Goal: Task Accomplishment & Management: Manage account settings

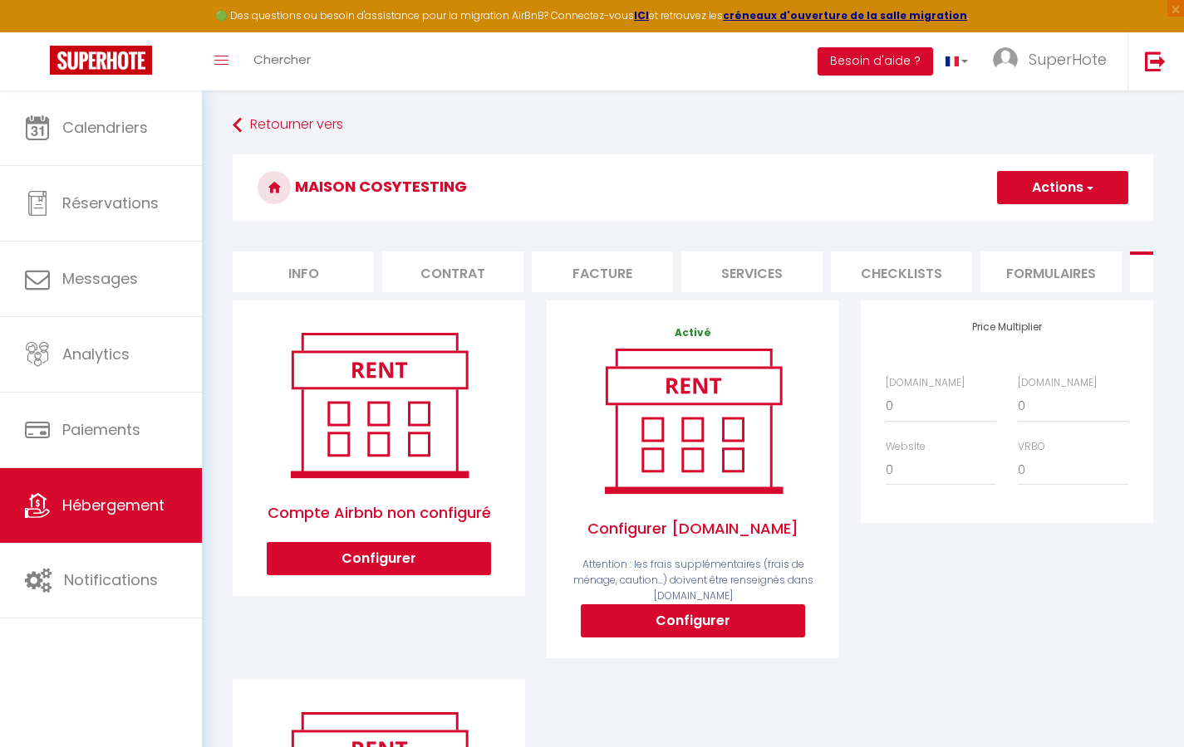
scroll to position [0, 292]
click at [894, 277] on li "Plateformes" at bounding box center [908, 272] width 141 height 41
click at [687, 631] on button "Configurer" at bounding box center [693, 621] width 224 height 33
type input "[EMAIL_ADDRESS][DOMAIN_NAME]"
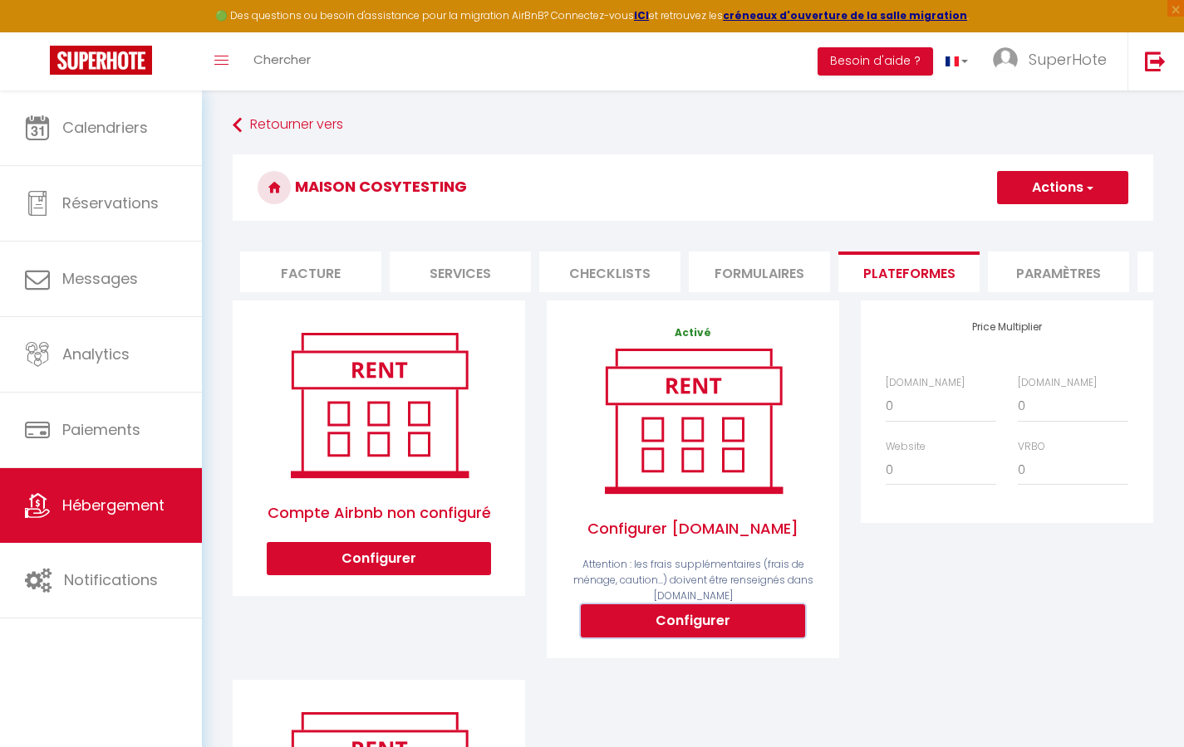
select select
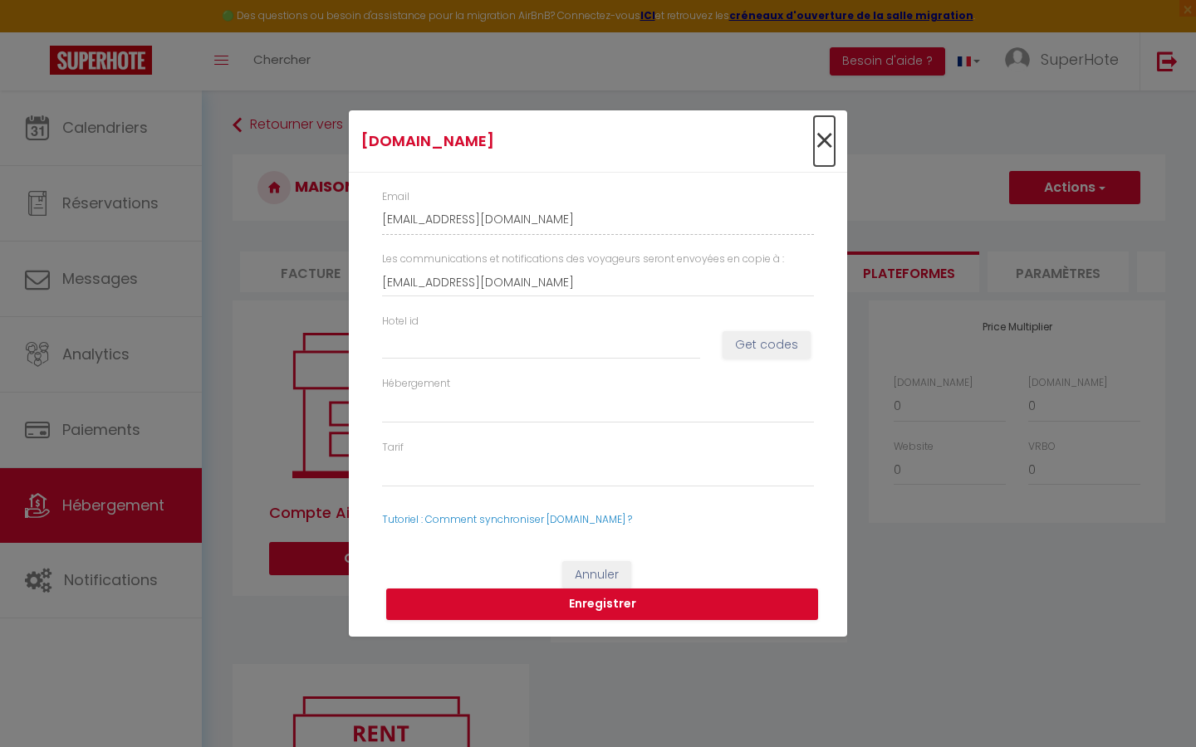
click at [818, 147] on span "×" at bounding box center [824, 141] width 21 height 50
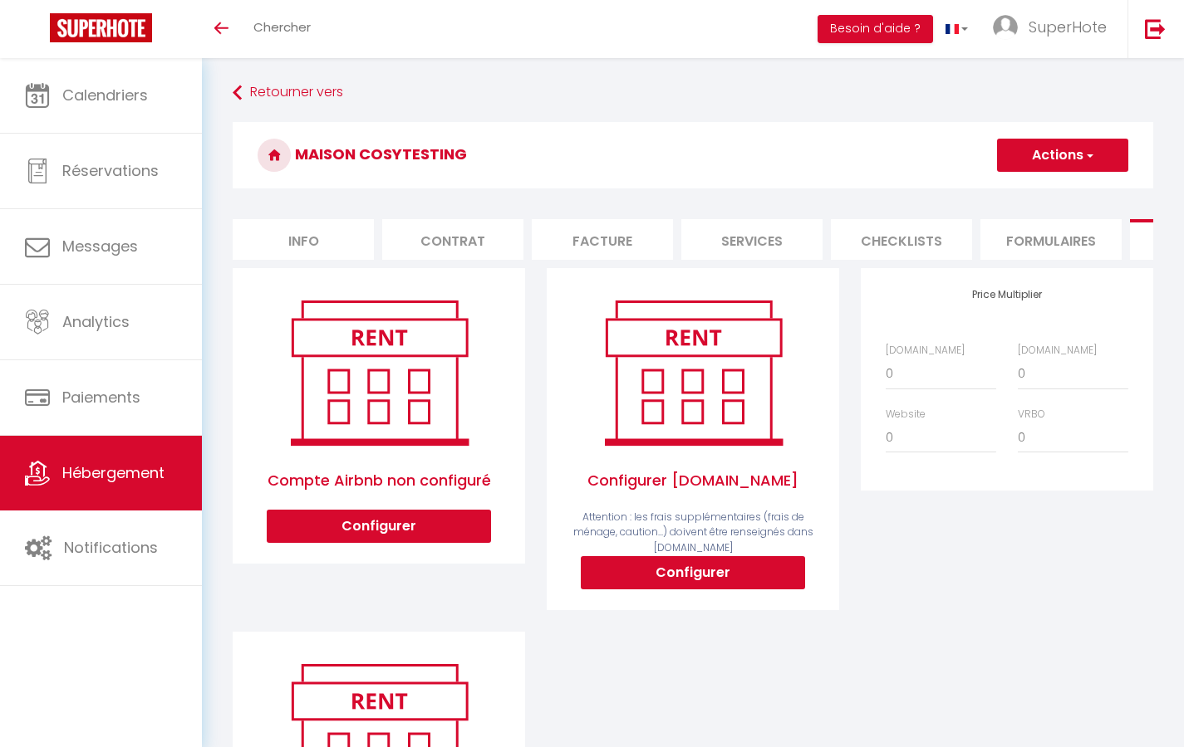
click at [82, 484] on link "Hébergement" at bounding box center [101, 473] width 202 height 75
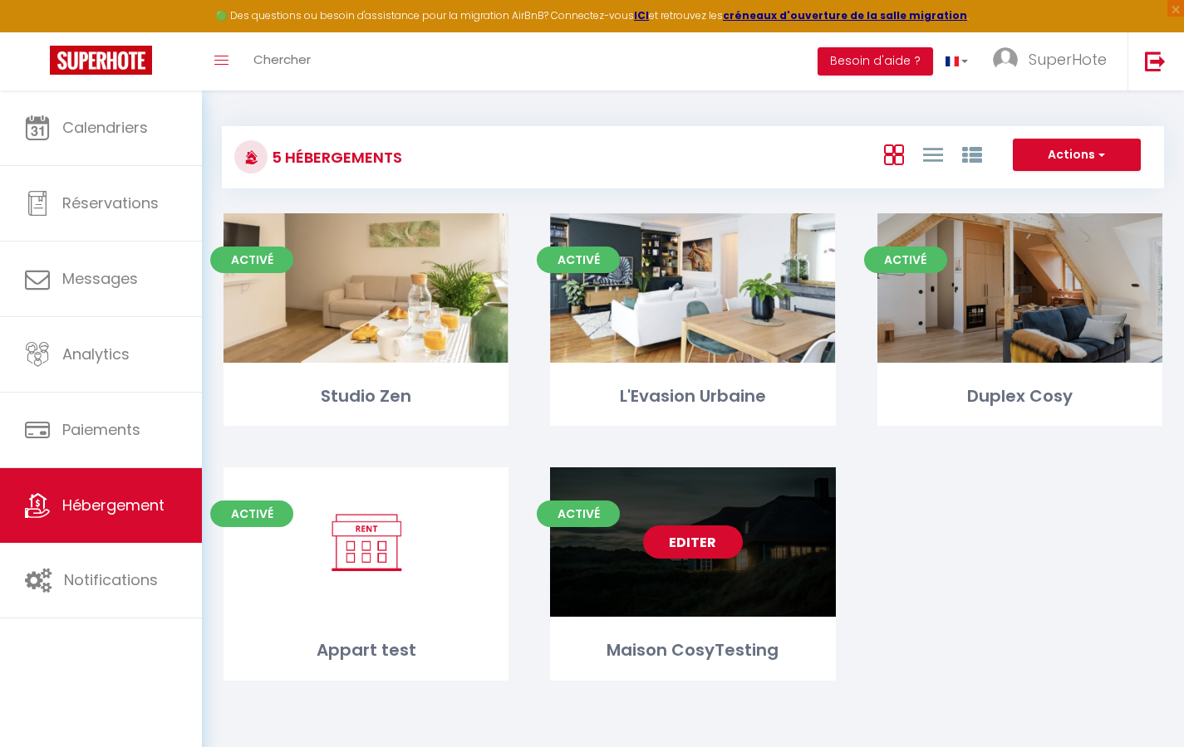
select select "3"
select select "2"
select select "1"
select select
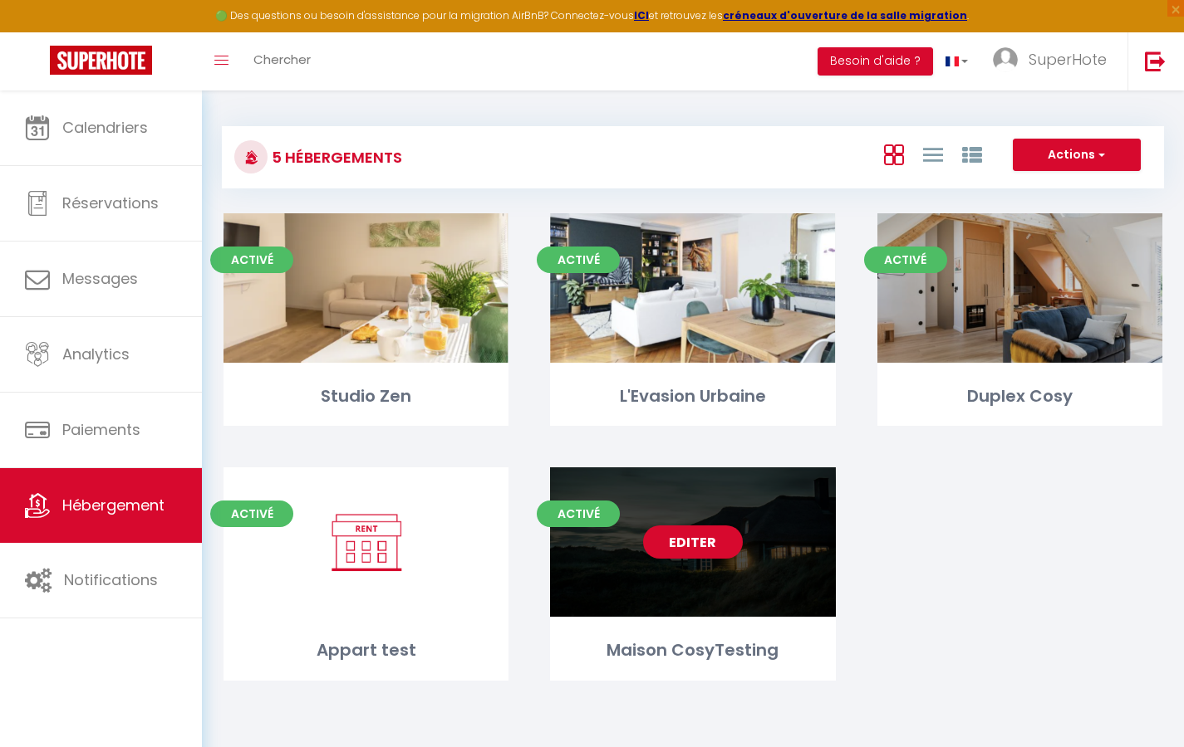
select select "28"
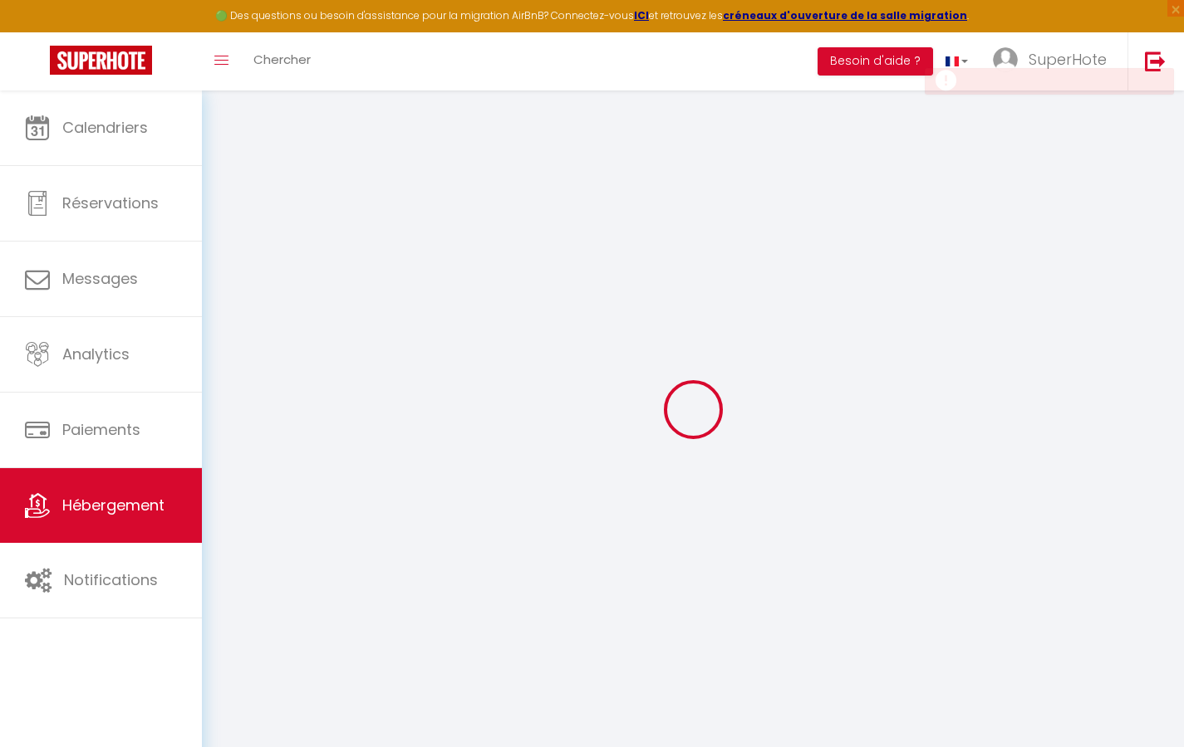
select select
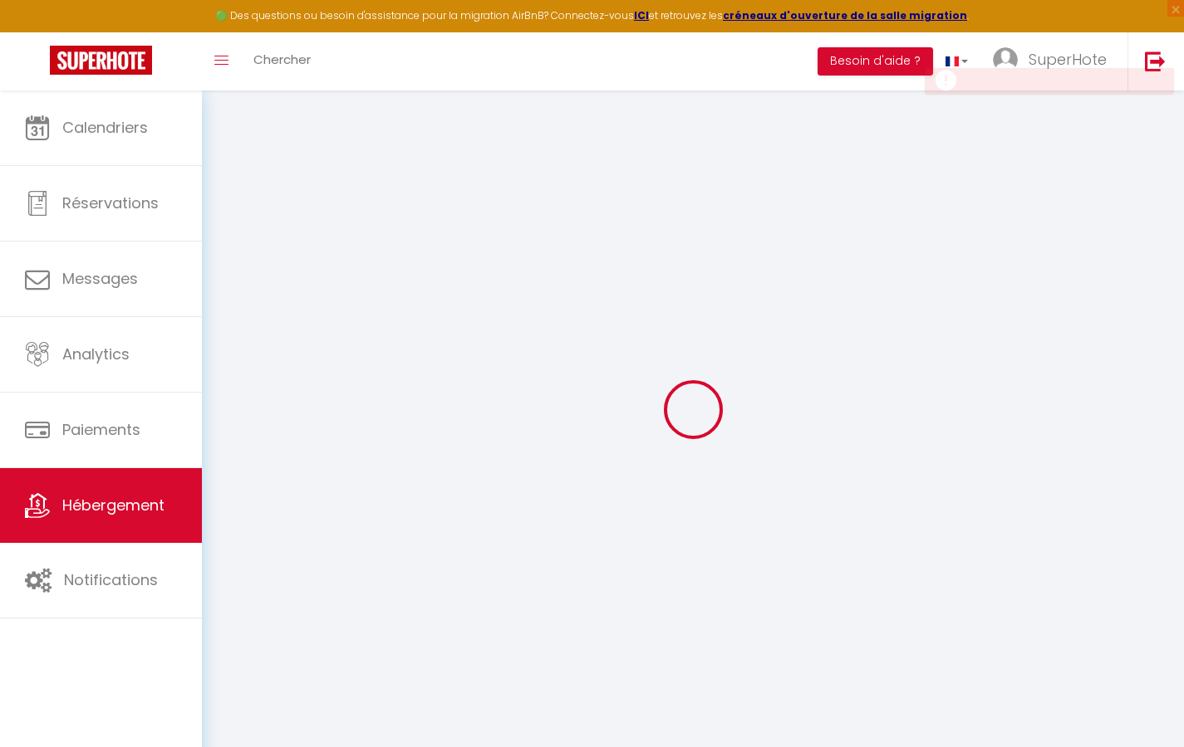
select select
checkbox input "false"
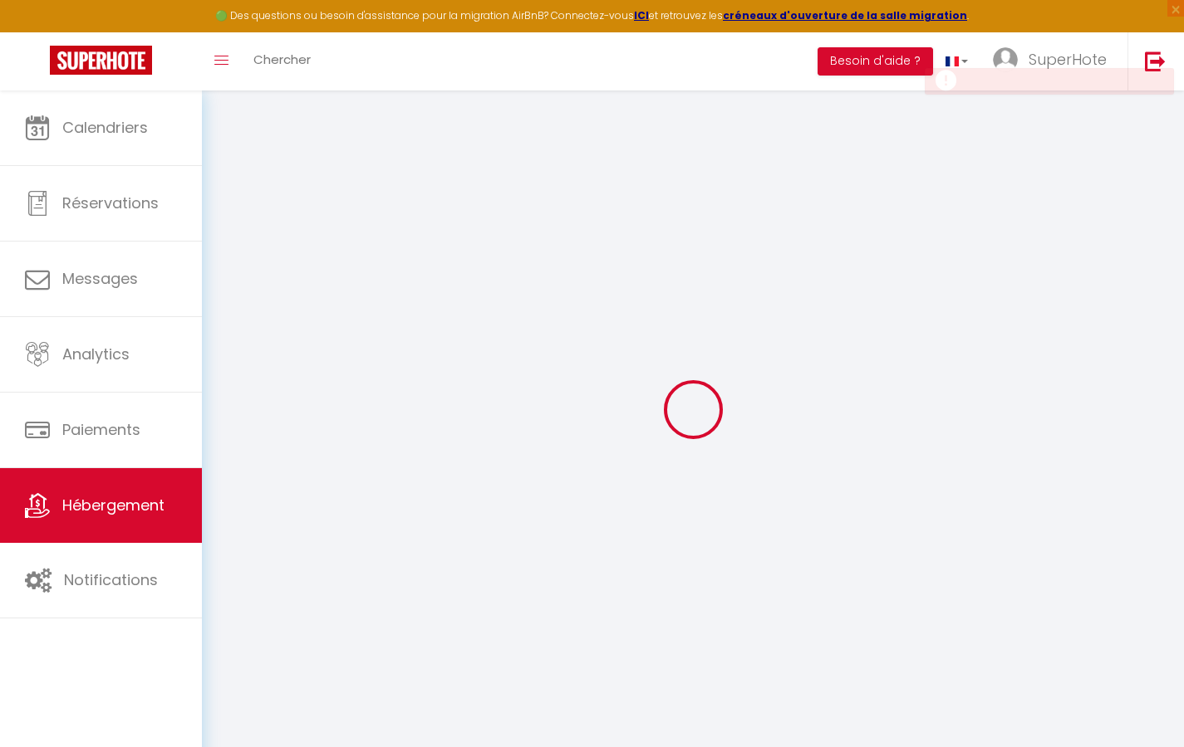
select select
type input "Maison CosyTesting"
select select "houses"
select select
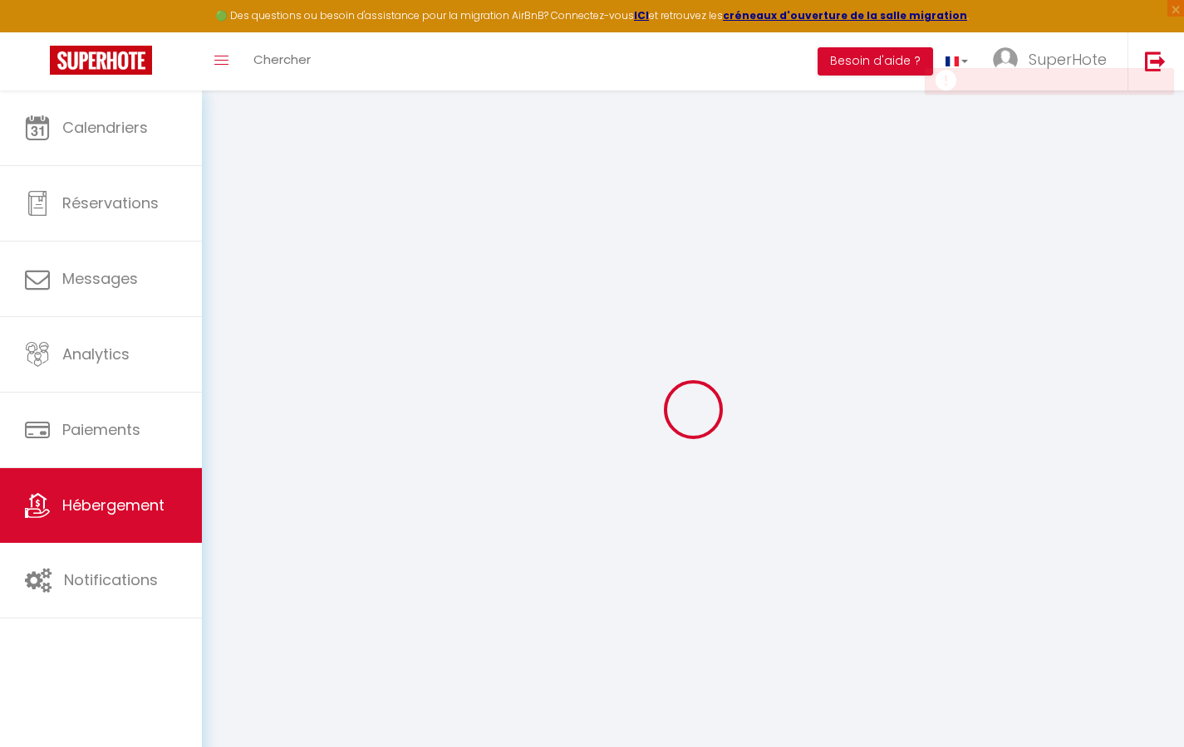
select select
type input "[STREET_ADDRESS]"
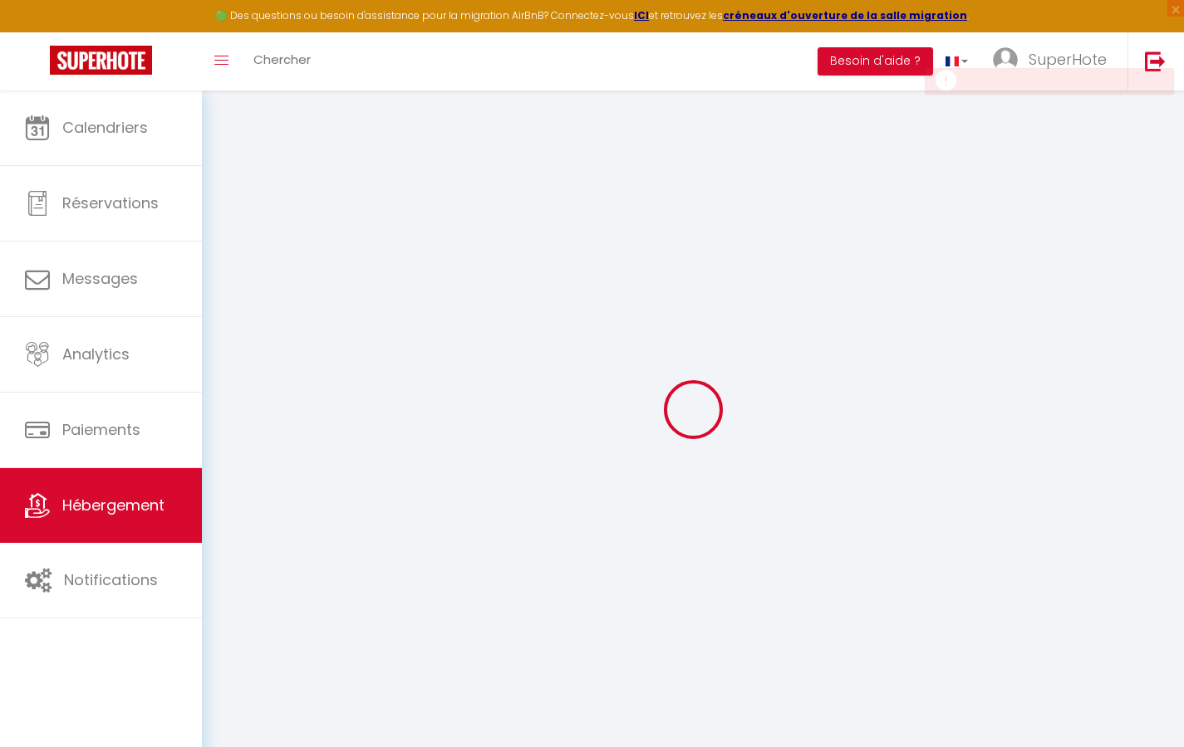
type input "75001"
type input "MaréeHaute"
type input "[EMAIL_ADDRESS][DOMAIN_NAME]"
select select
checkbox input "false"
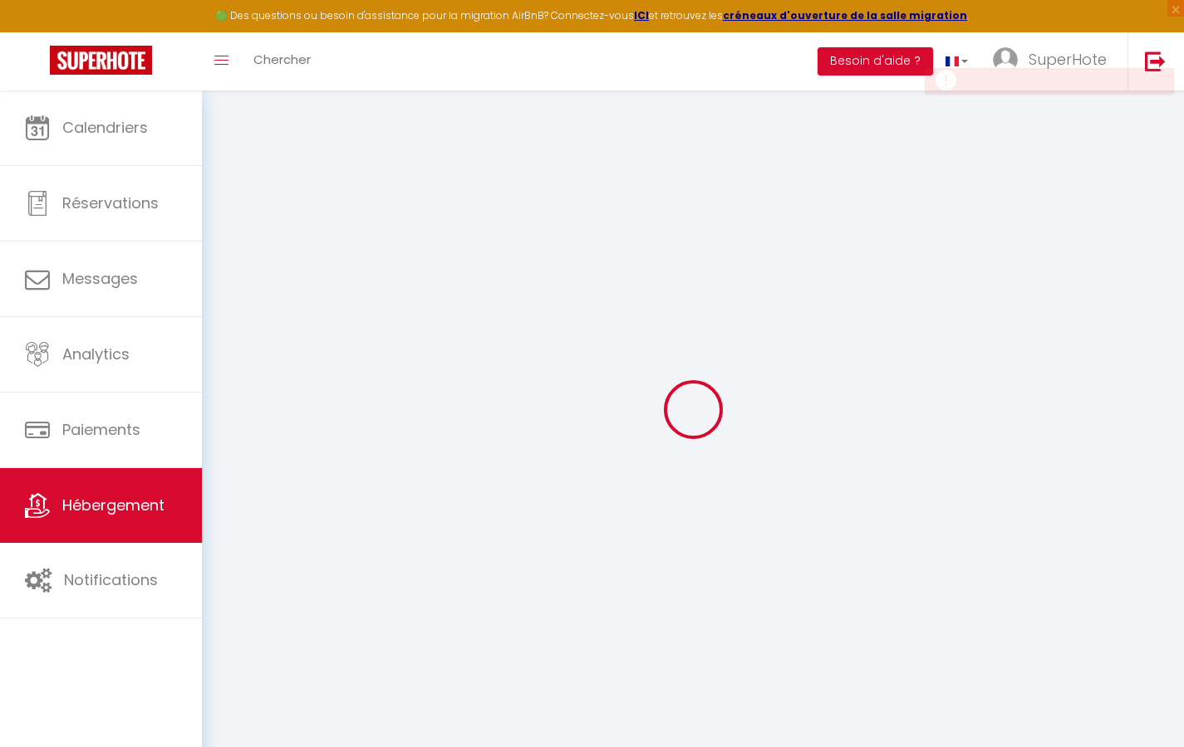
checkbox input "false"
type input "0"
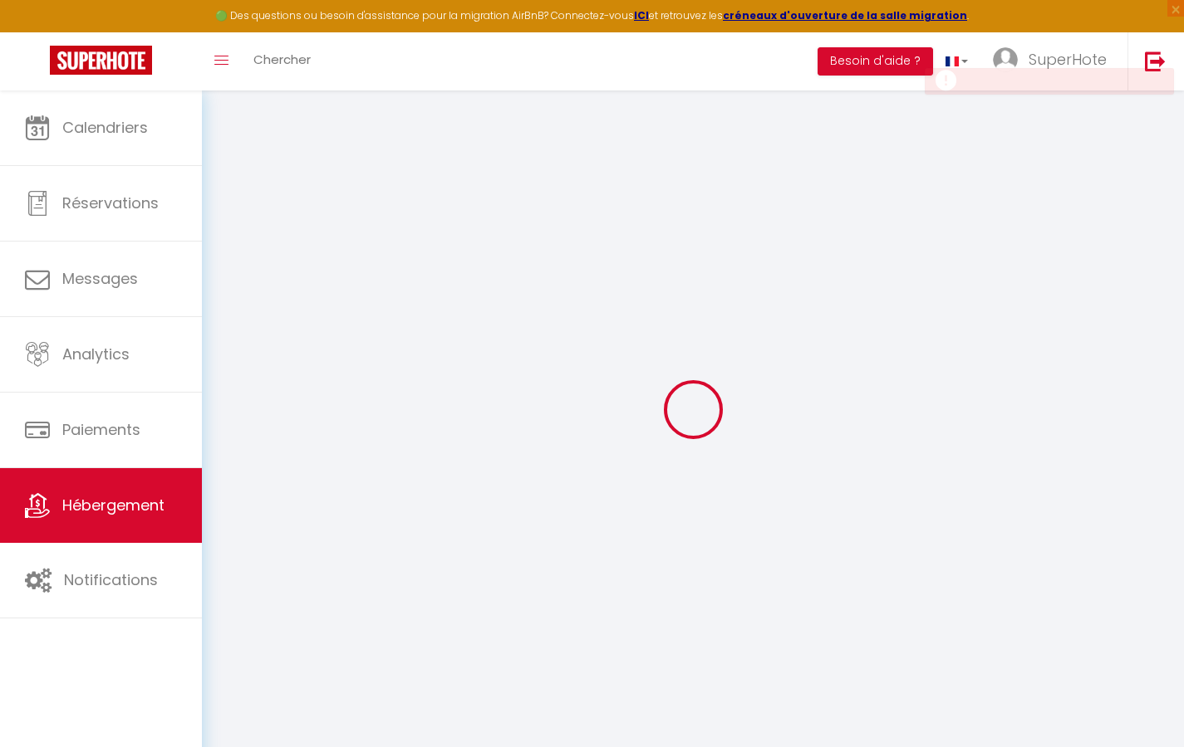
select select
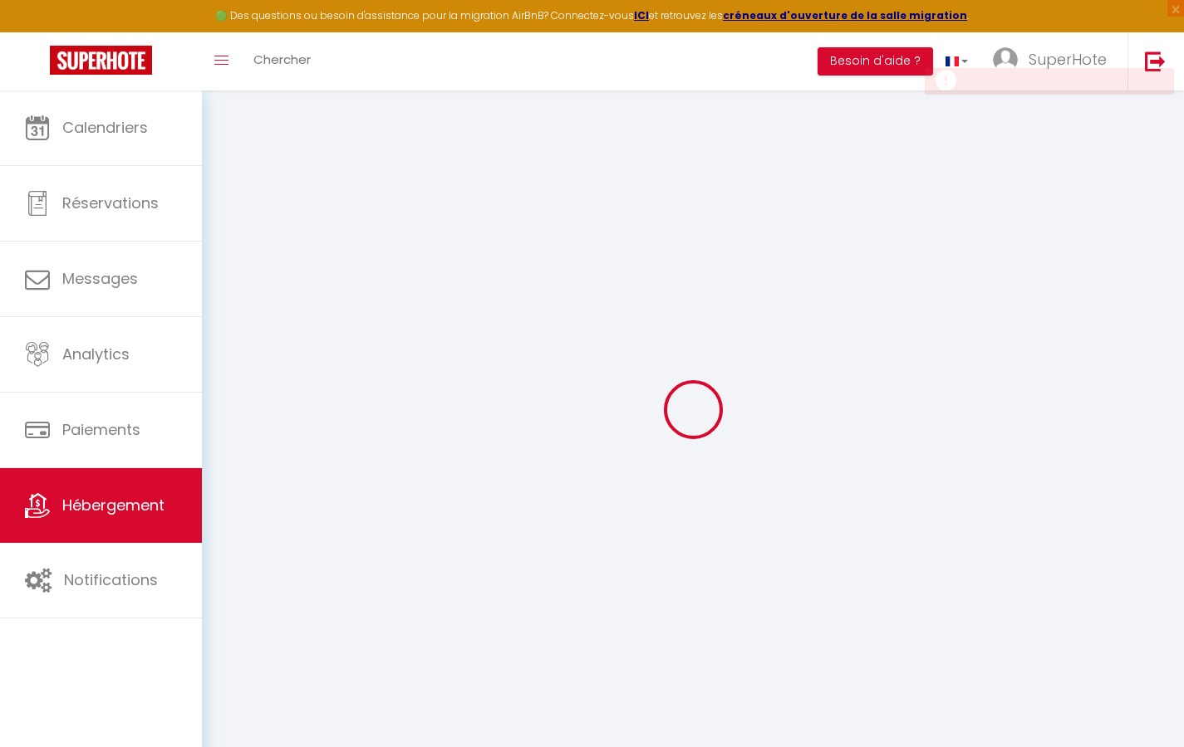
select select
checkbox input "false"
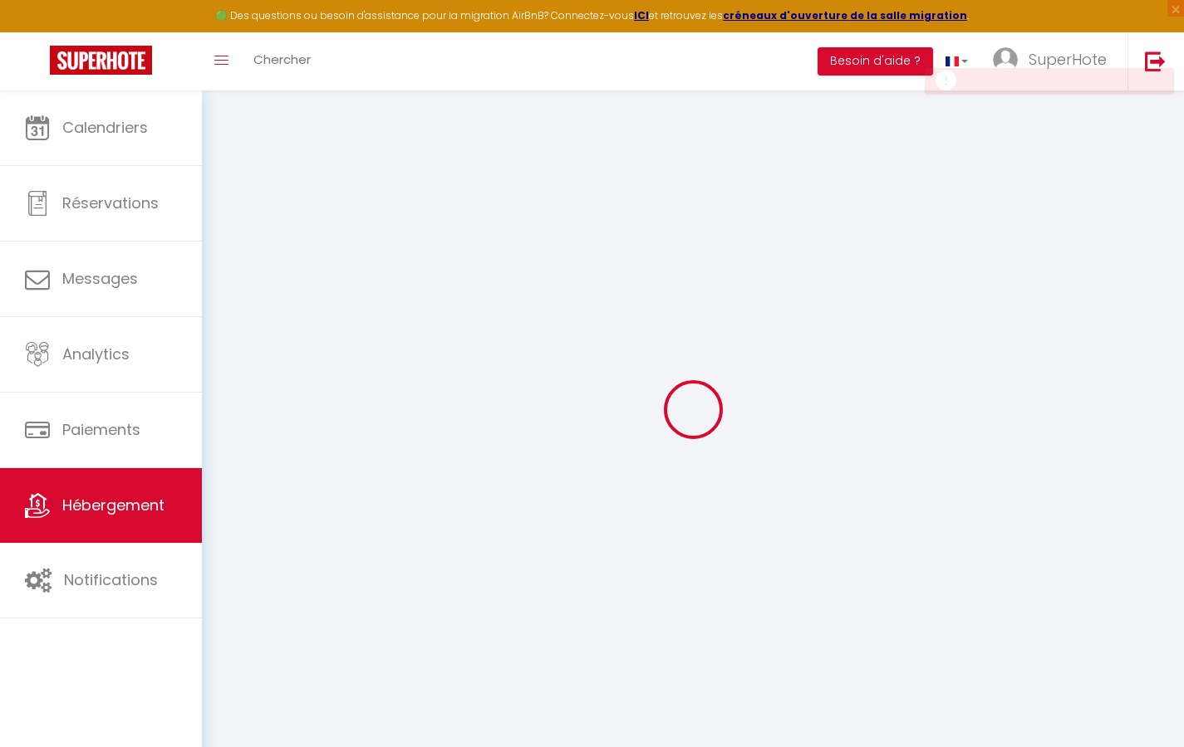
select select
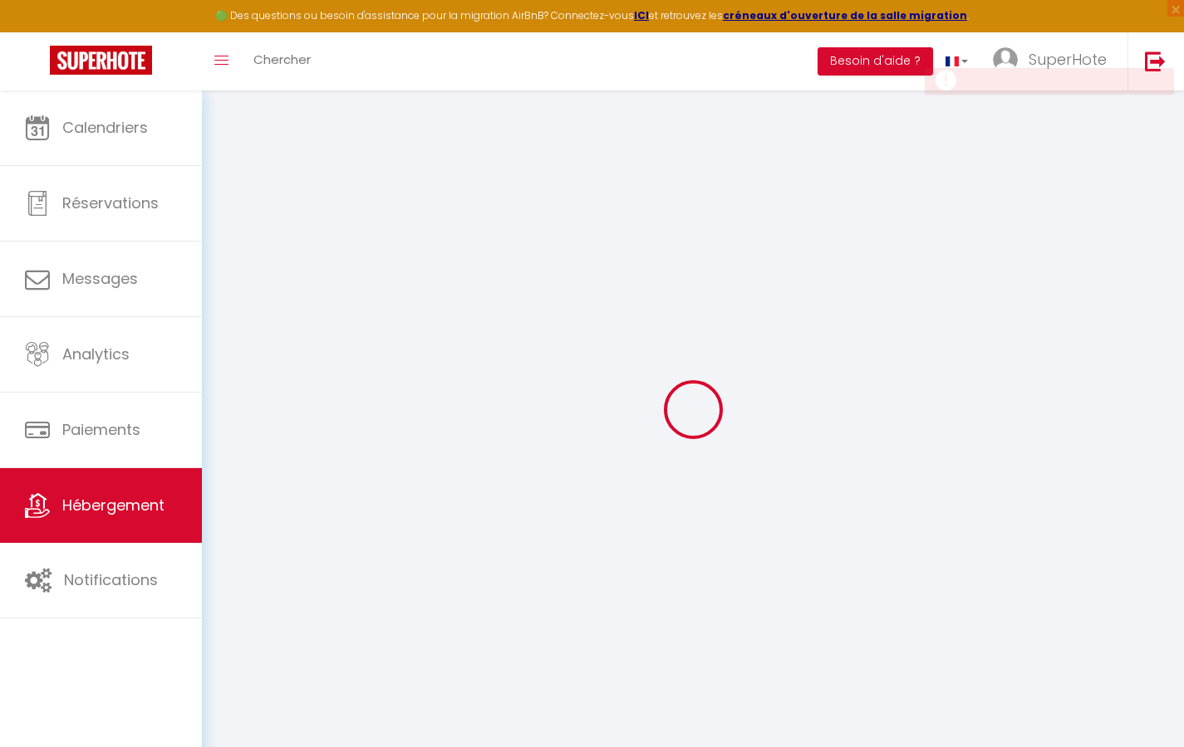
select select
checkbox input "false"
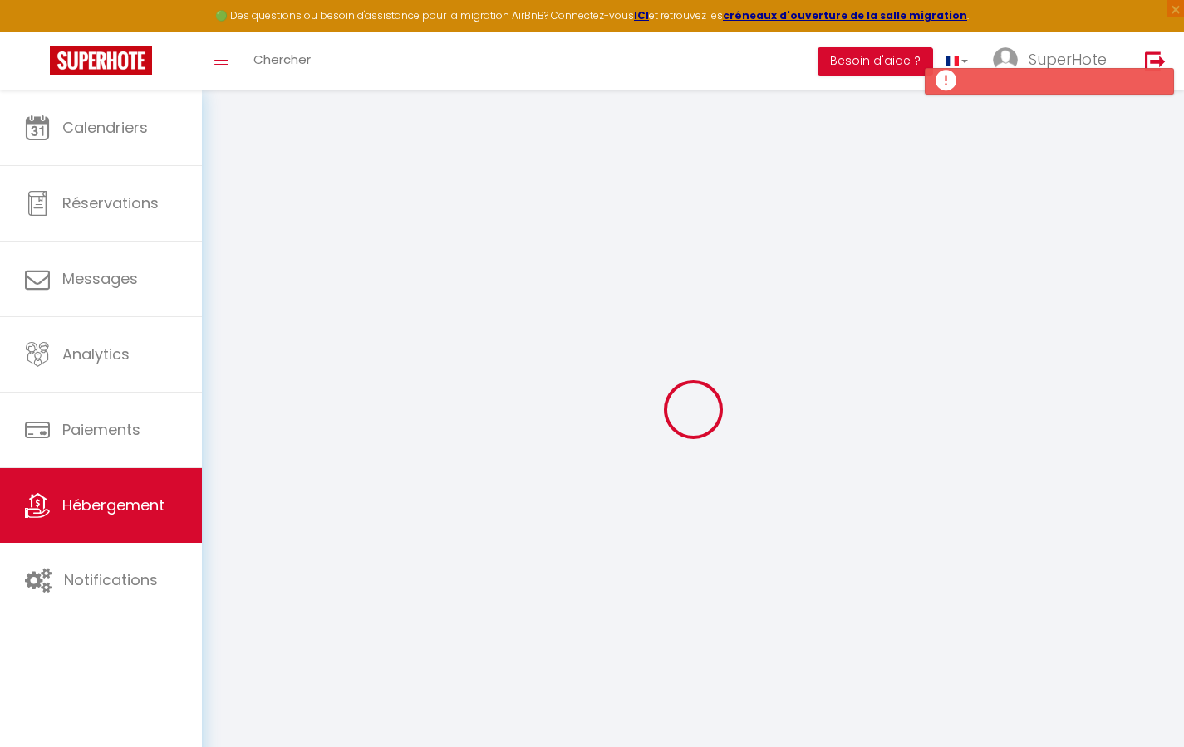
select select
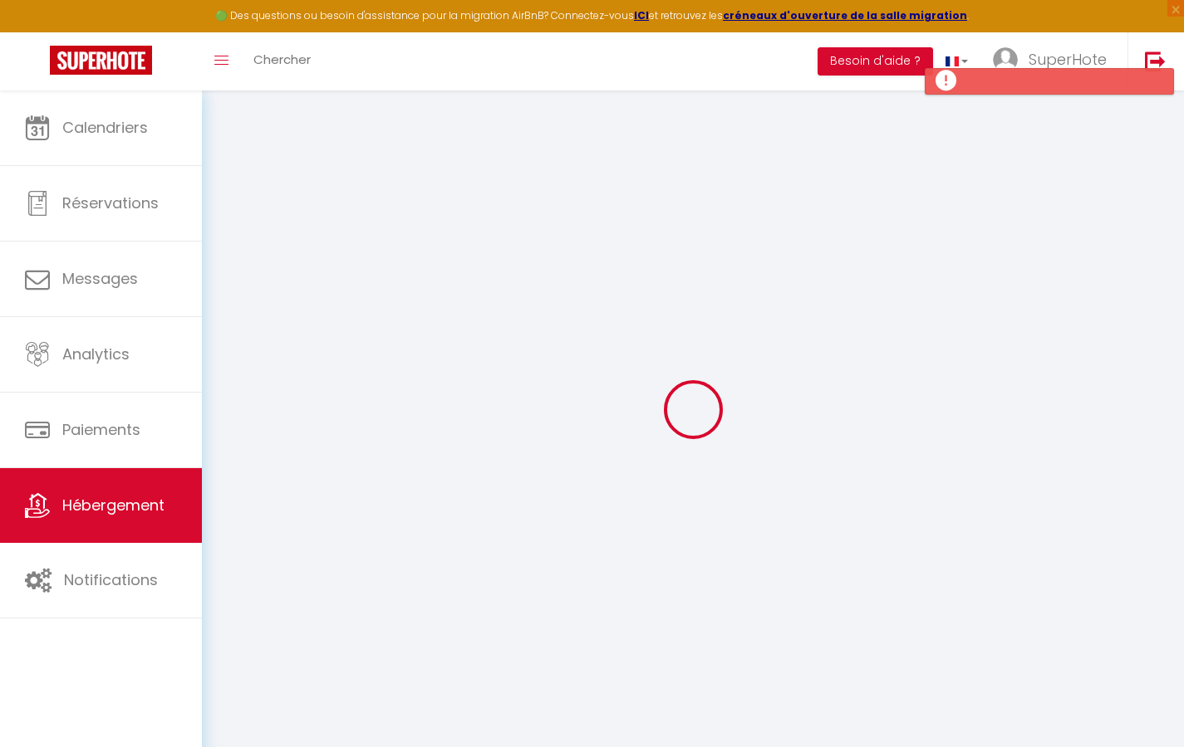
checkbox input "false"
select select
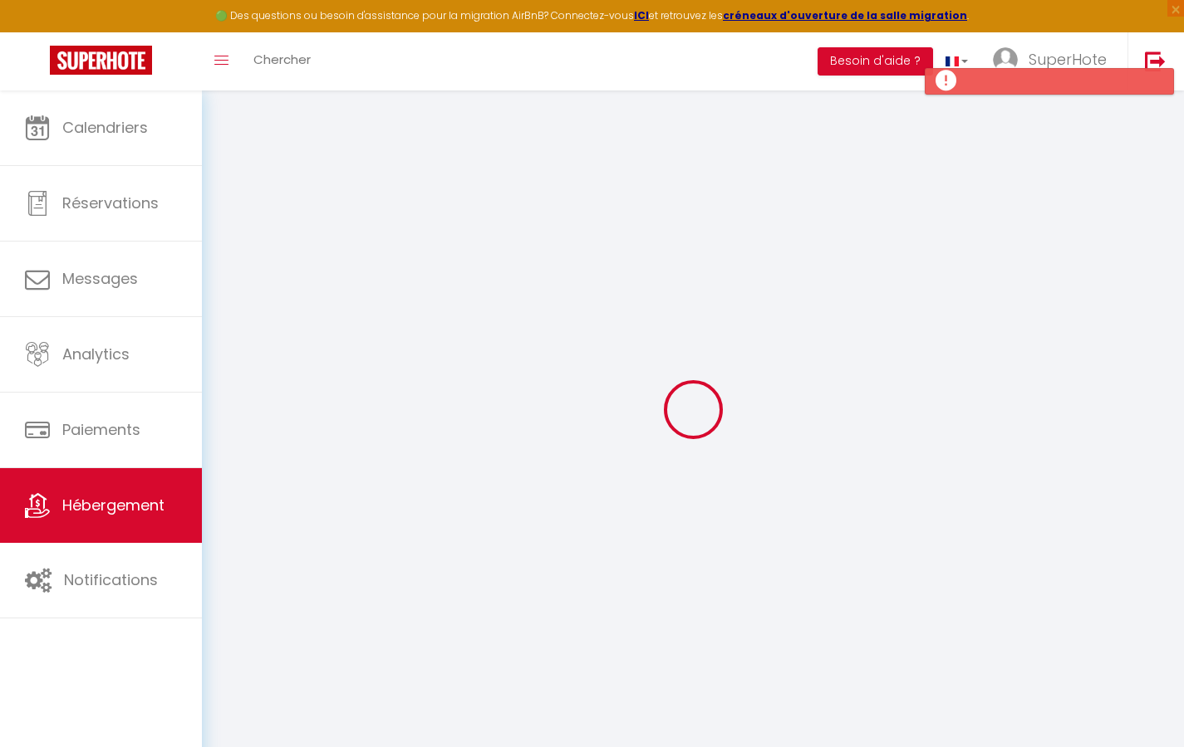
select select
select select "15:00"
select select "23:45"
select select "11:00"
select select "30"
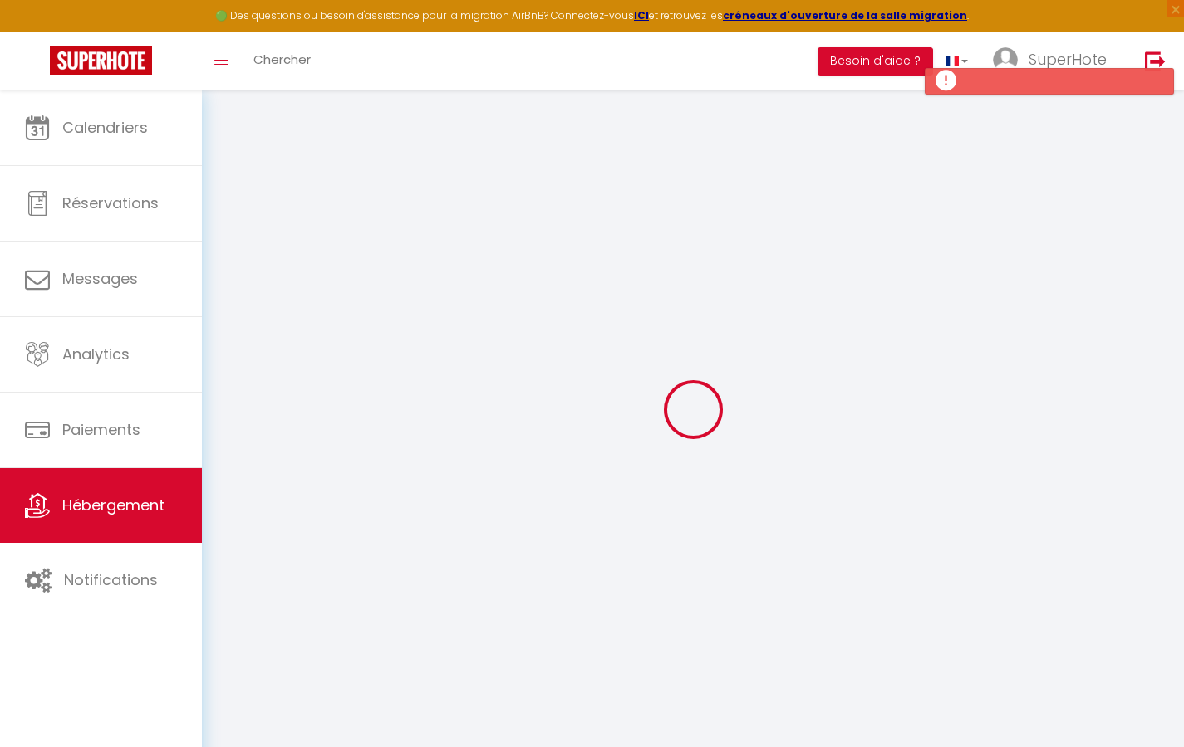
select select "120"
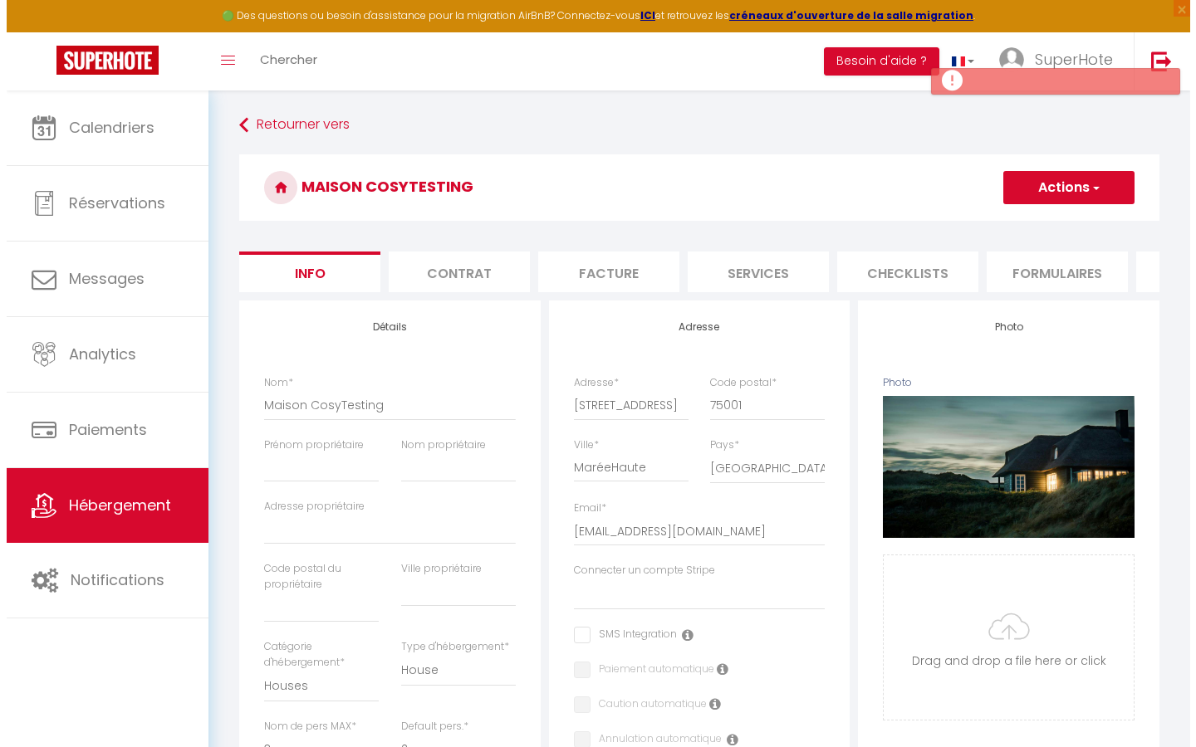
scroll to position [0, 419]
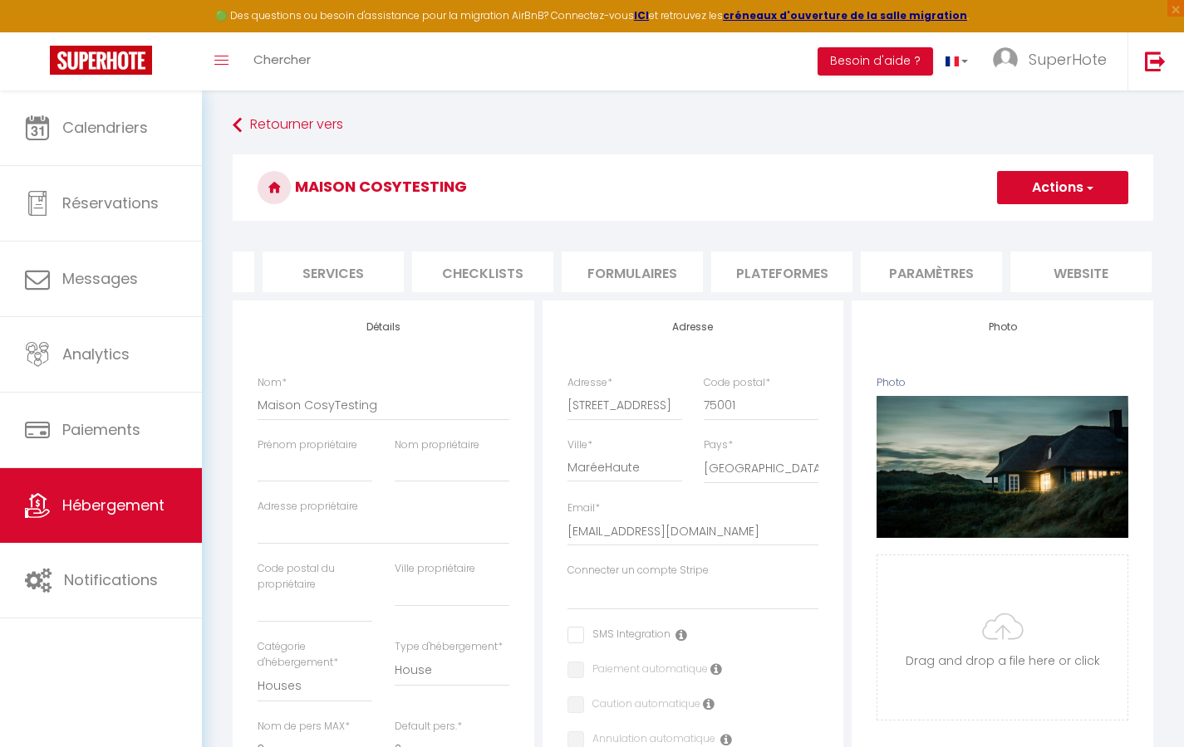
select select
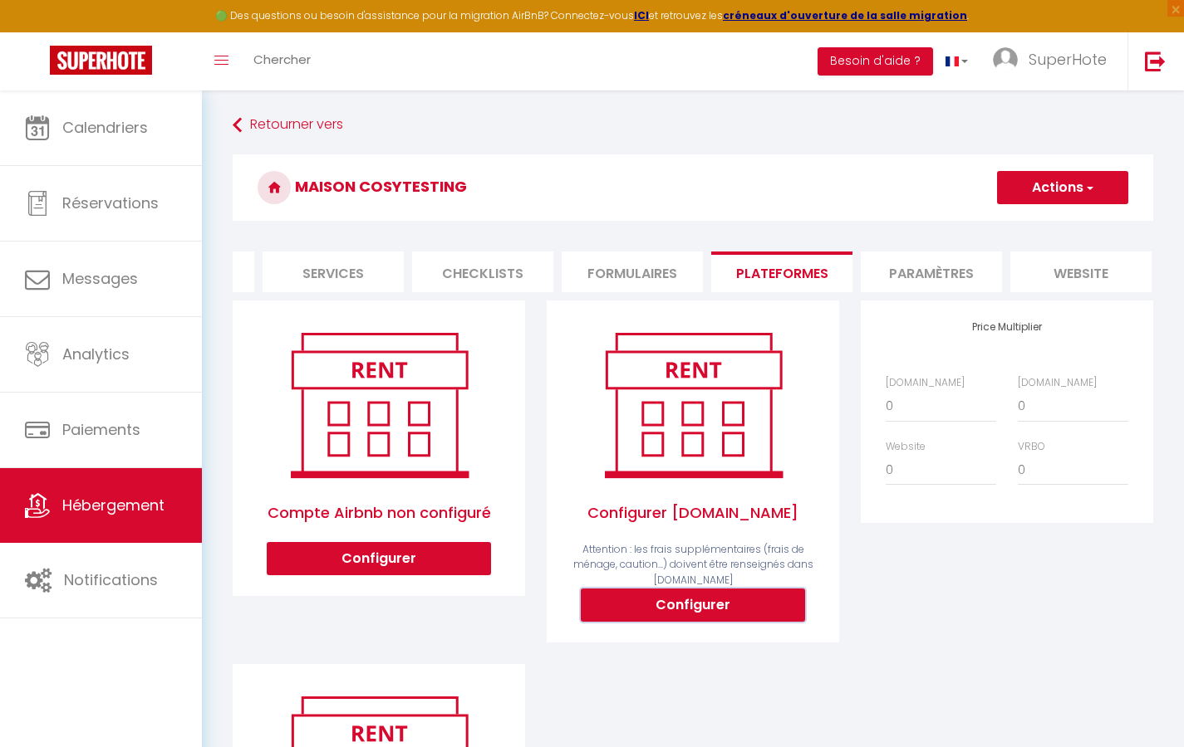
select select
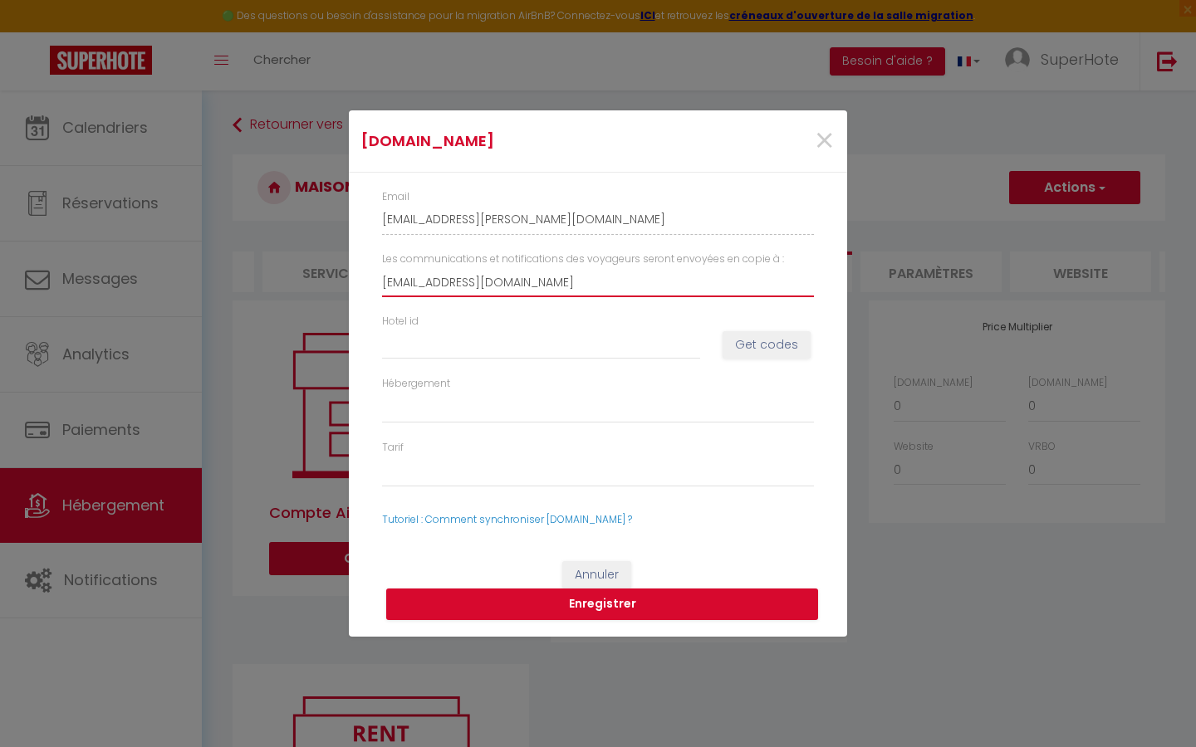
type input "[EMAIL_ADDRESS][DOMAIN_NAME]"
select select
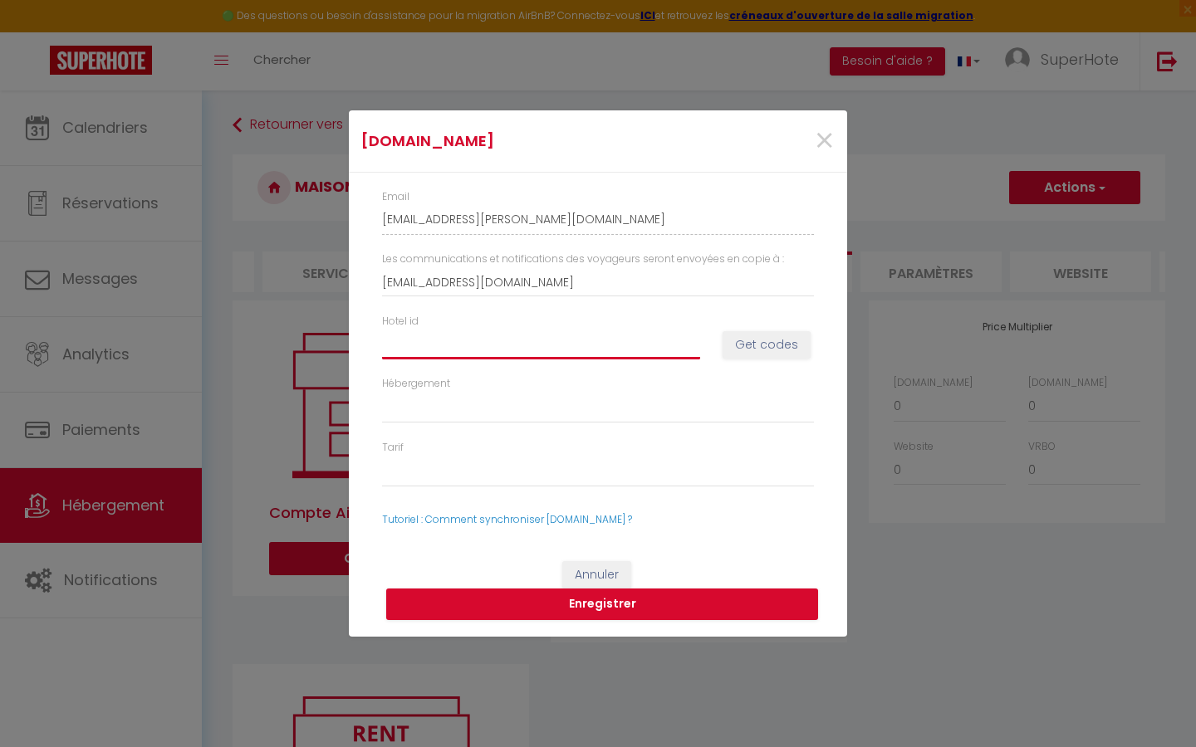
type input "6"
select select
type input "68"
select select
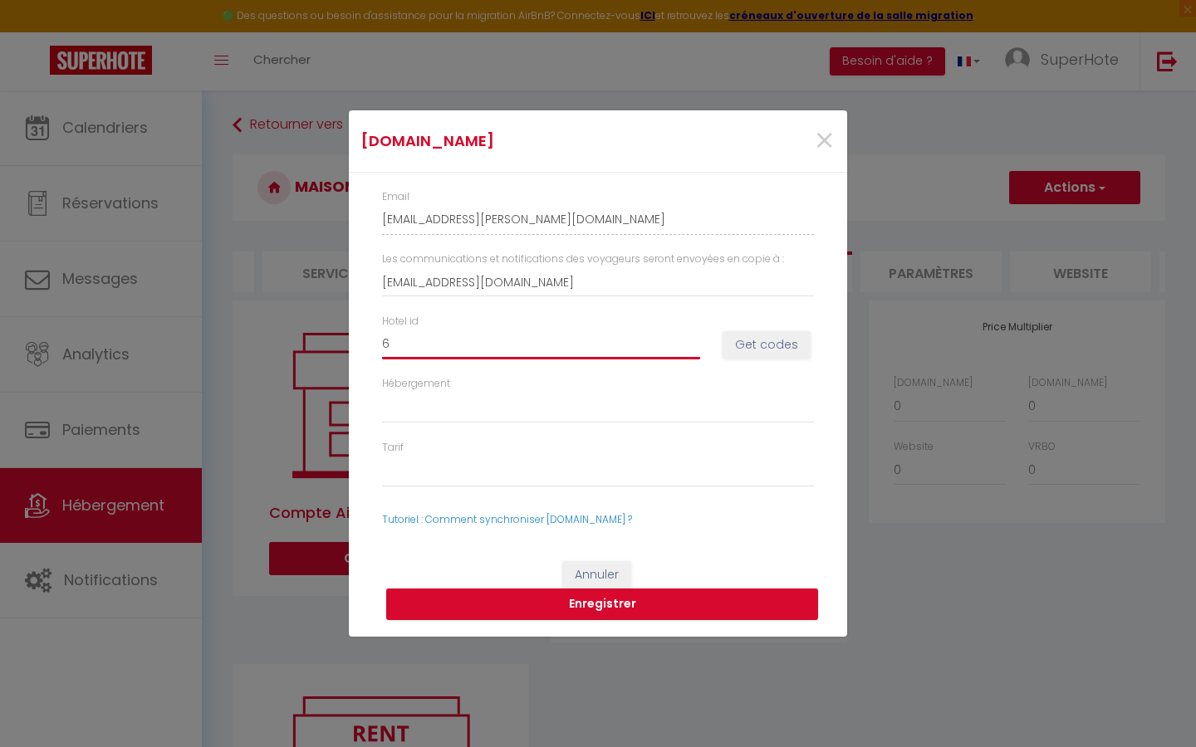
select select
type input "682"
select select
type input "6826"
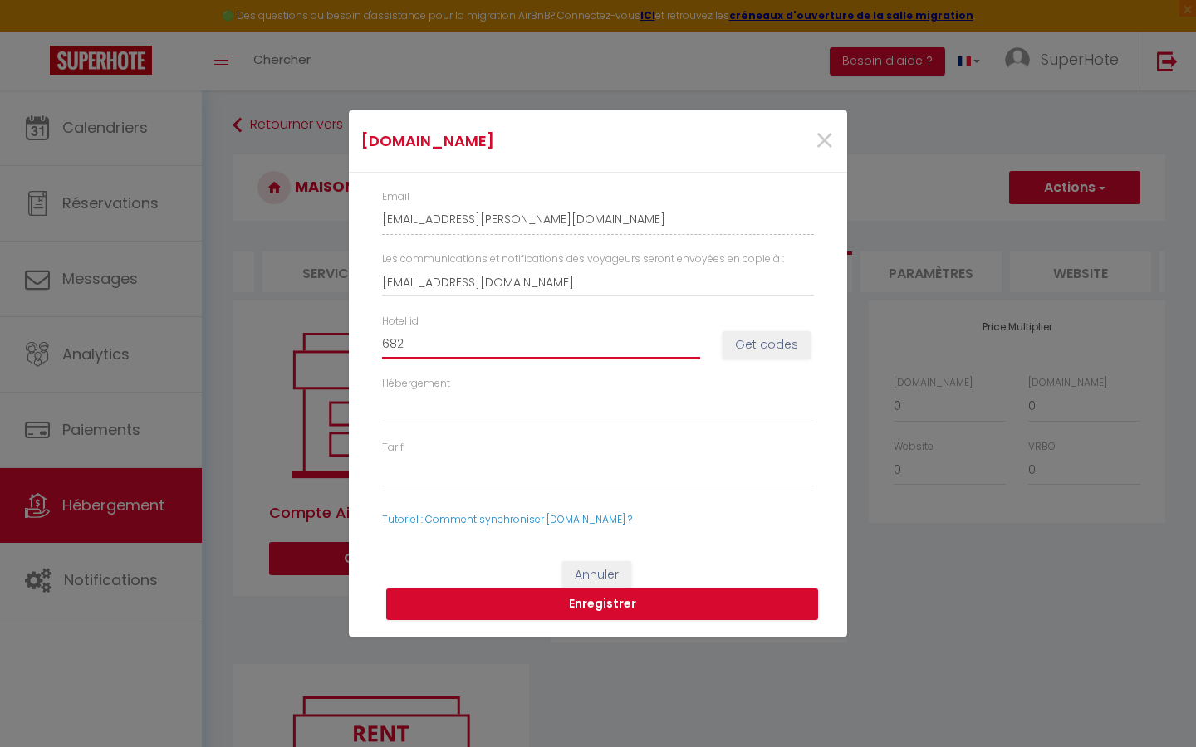
select select
type input "68264"
select select
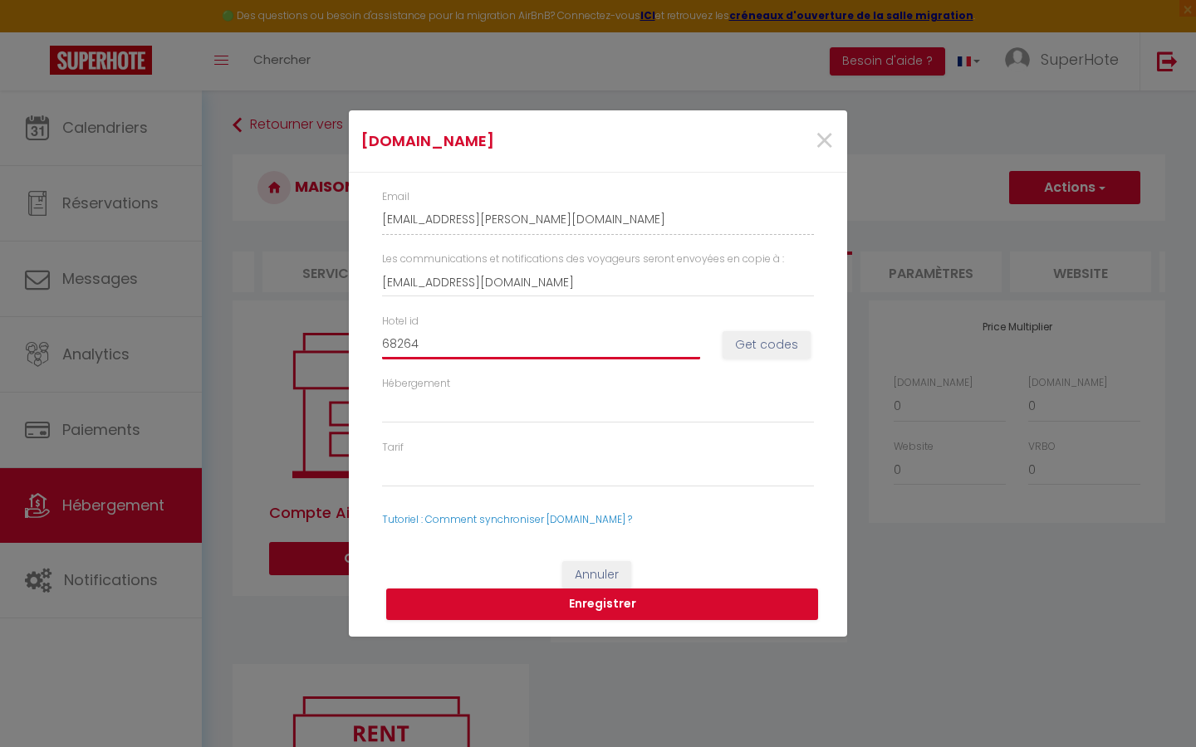
type input "682647"
select select
type input "6826479"
select select
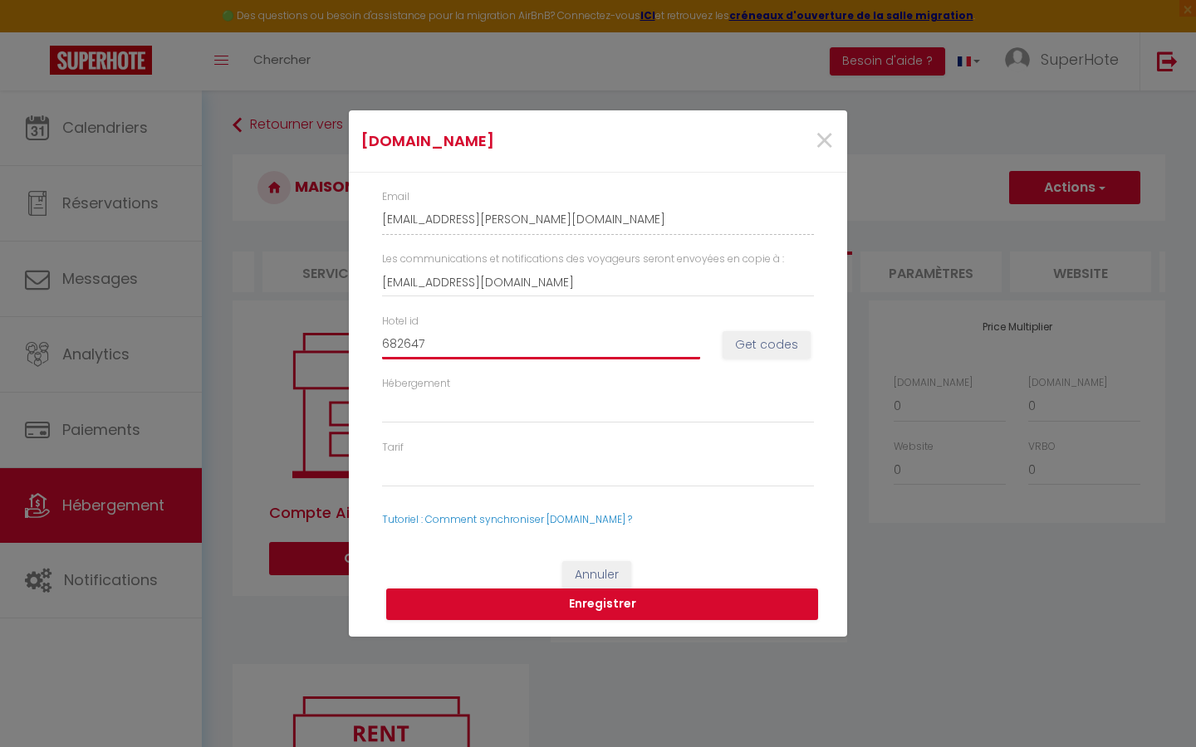
select select
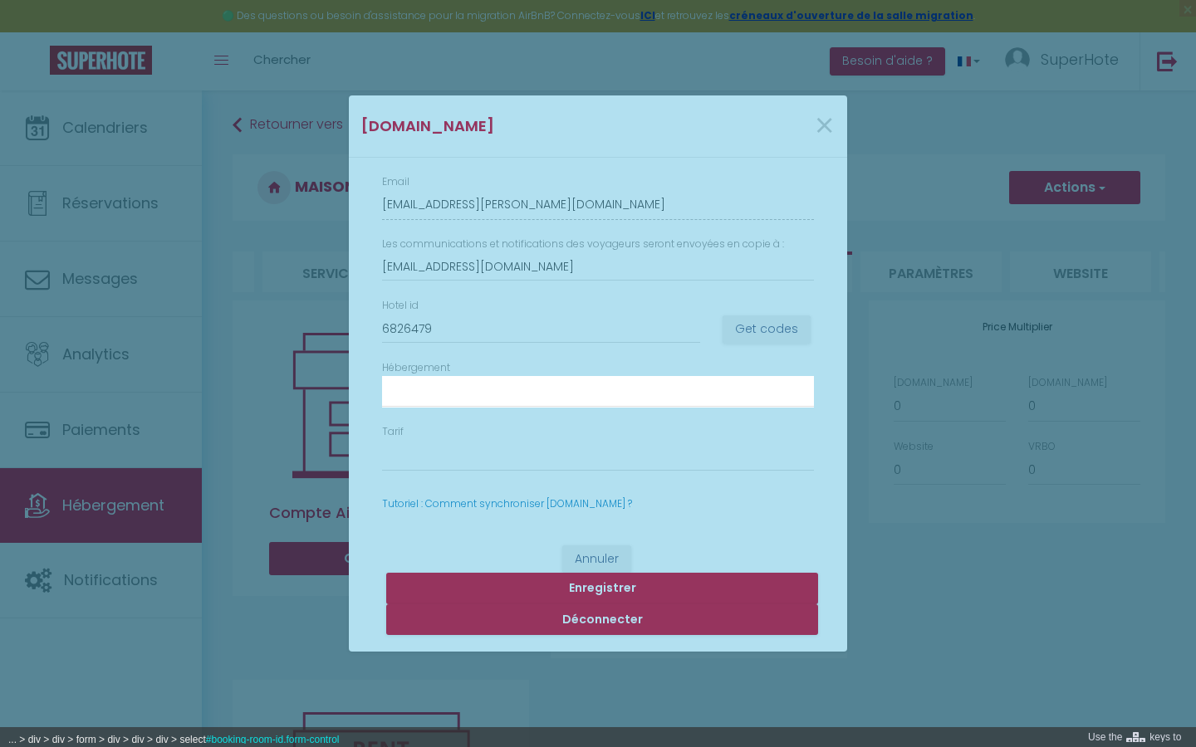
click at [583, 391] on div at bounding box center [598, 373] width 1196 height 747
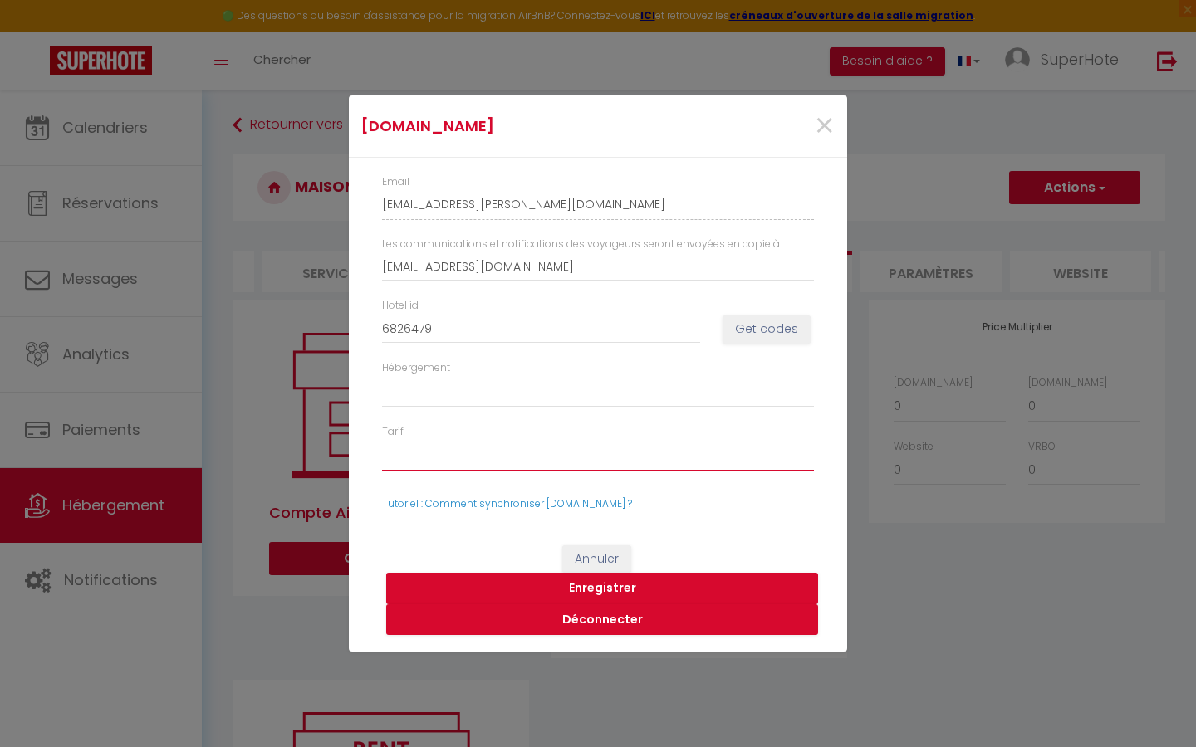
click at [516, 454] on select "19940749 - [PERSON_NAME] Standard Rate" at bounding box center [598, 456] width 432 height 32
click at [382, 440] on select "19940749 - [PERSON_NAME] Standard Rate" at bounding box center [598, 456] width 432 height 32
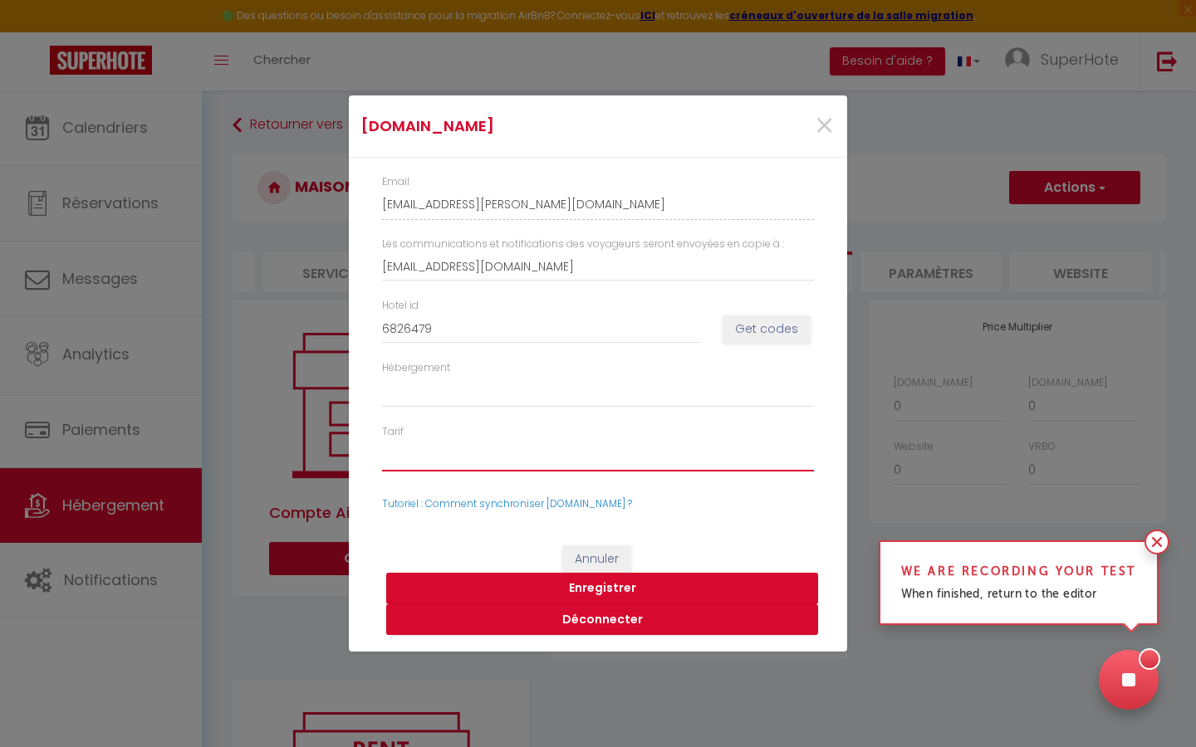
click at [571, 459] on select "19940749 - [PERSON_NAME] Standard Rate" at bounding box center [598, 456] width 432 height 32
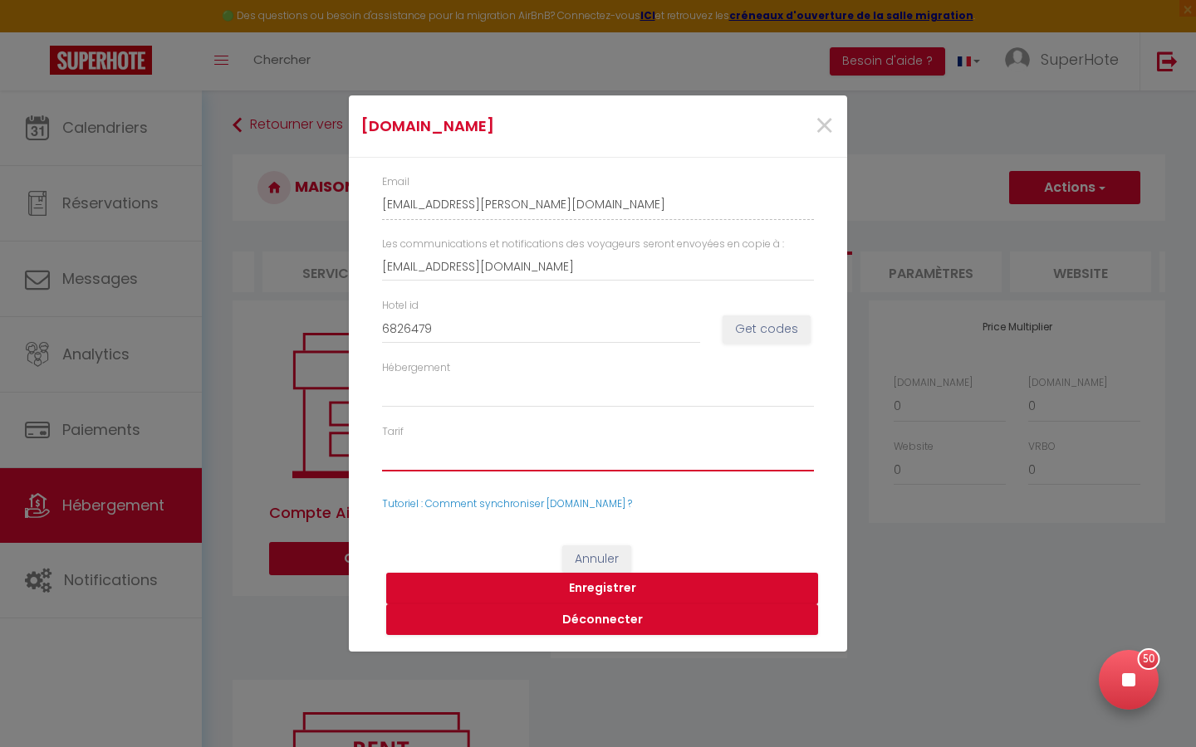
click at [382, 440] on select "19940749 - [PERSON_NAME] Standard Rate" at bounding box center [598, 456] width 432 height 32
click at [606, 589] on button "Enregistrer" at bounding box center [602, 589] width 432 height 32
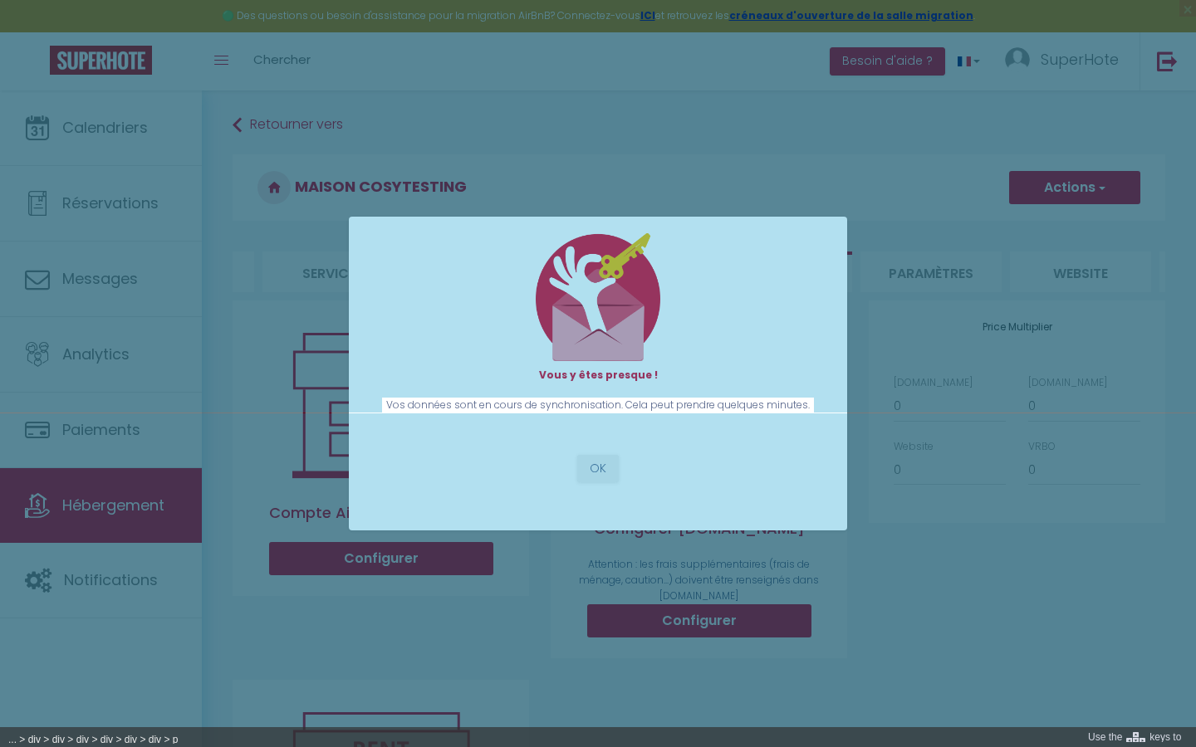
click at [537, 406] on div at bounding box center [598, 373] width 1196 height 747
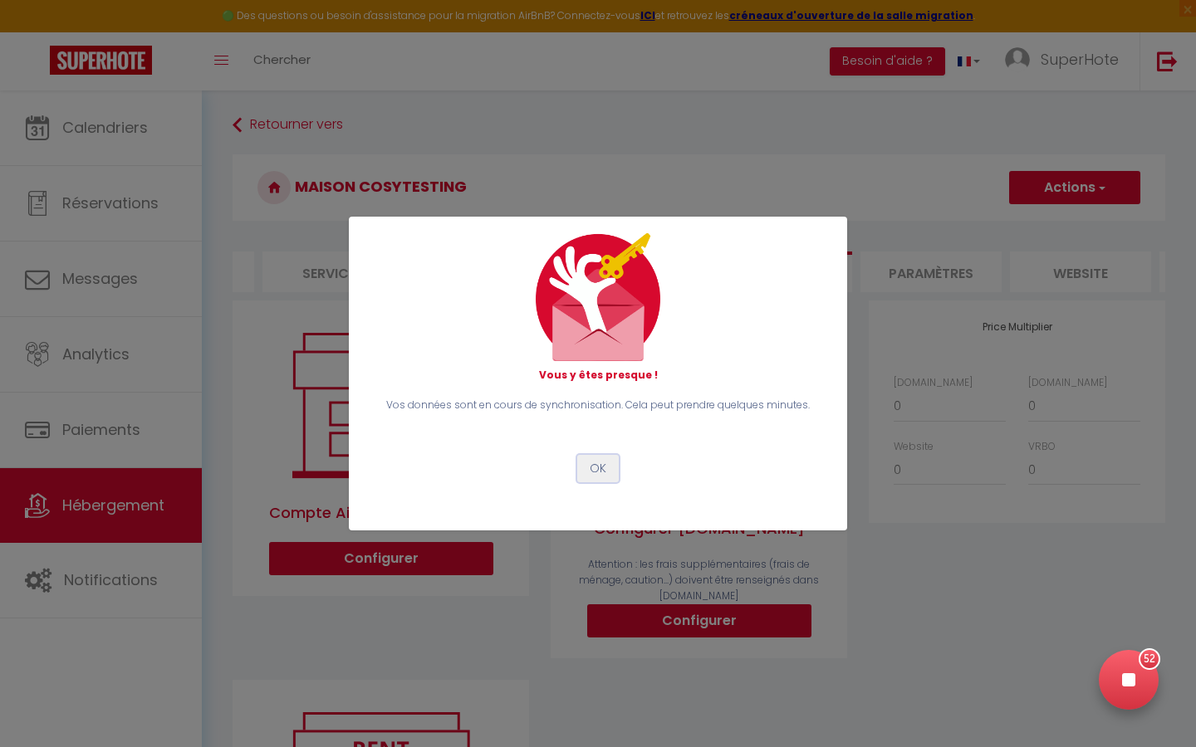
click at [595, 467] on button "OK" at bounding box center [598, 469] width 42 height 28
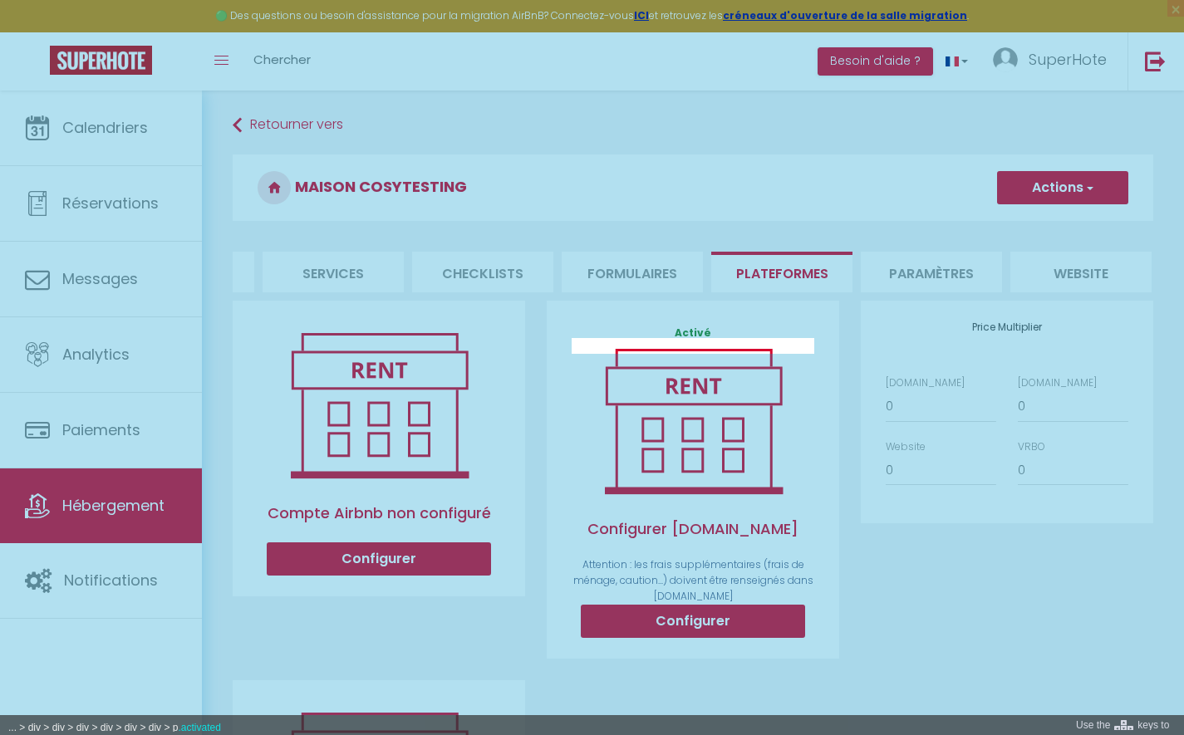
click at [713, 347] on div at bounding box center [592, 367] width 1184 height 735
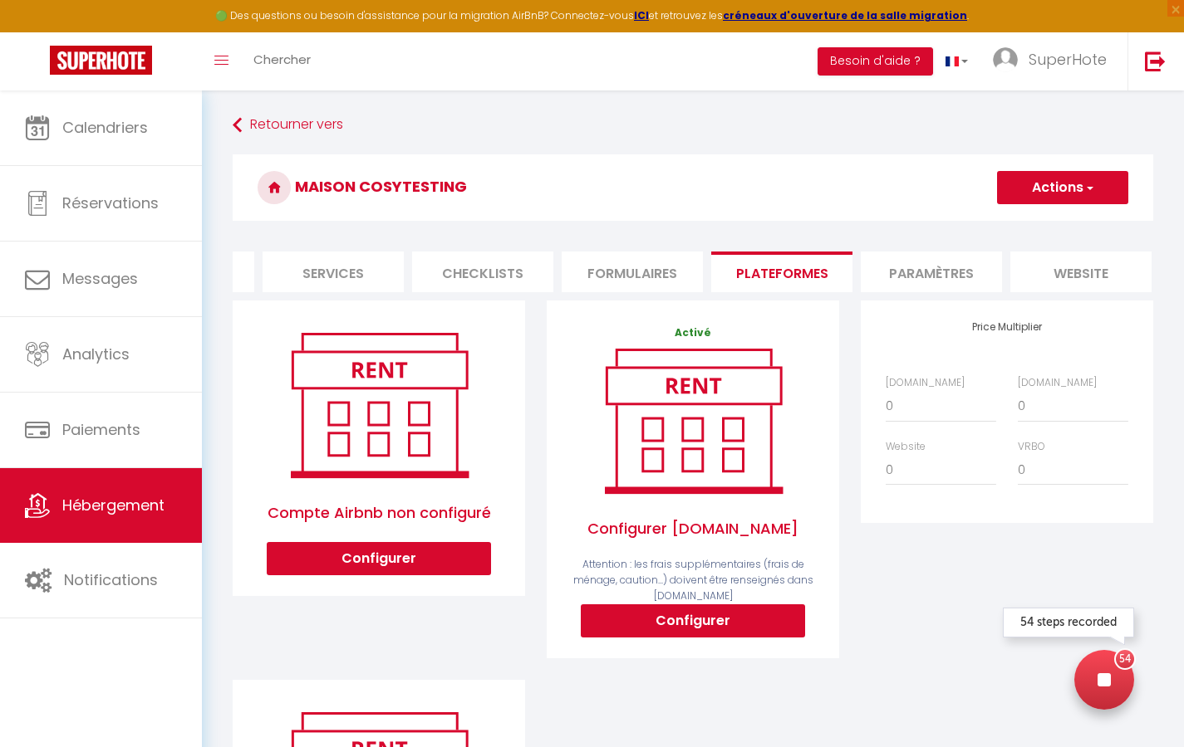
click at [1118, 679] on div at bounding box center [1104, 680] width 60 height 60
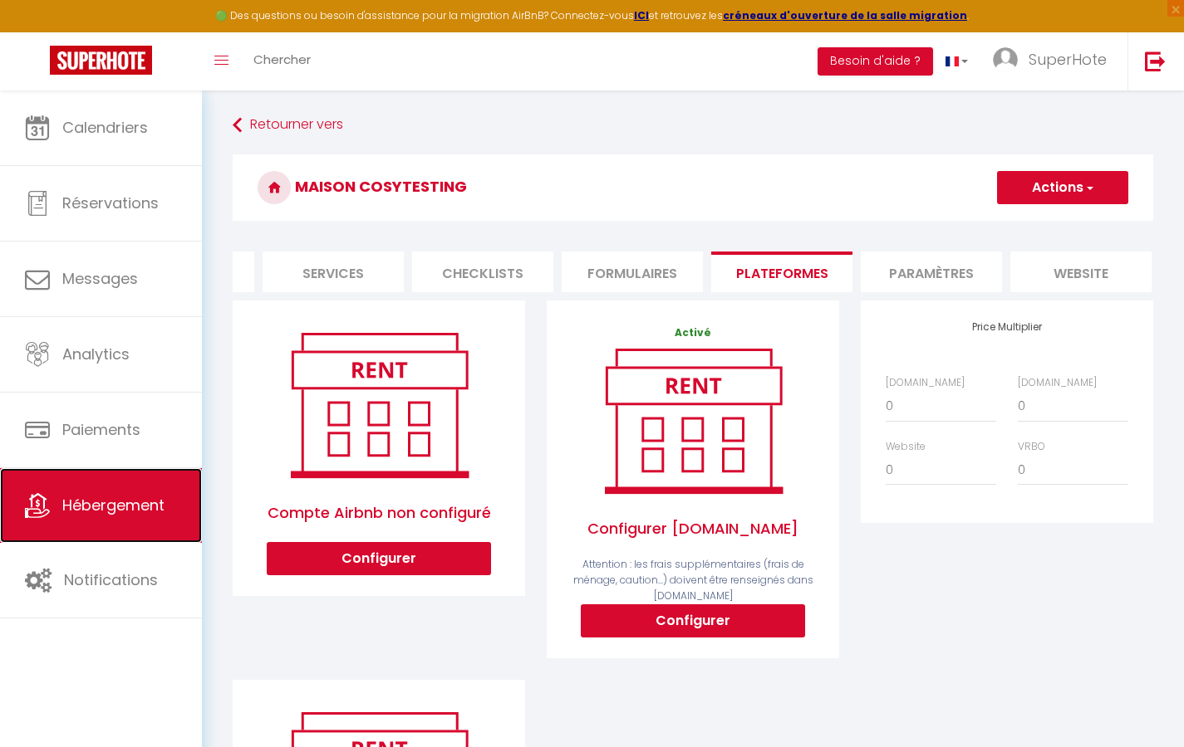
click at [87, 503] on span "Hébergement" at bounding box center [113, 505] width 102 height 21
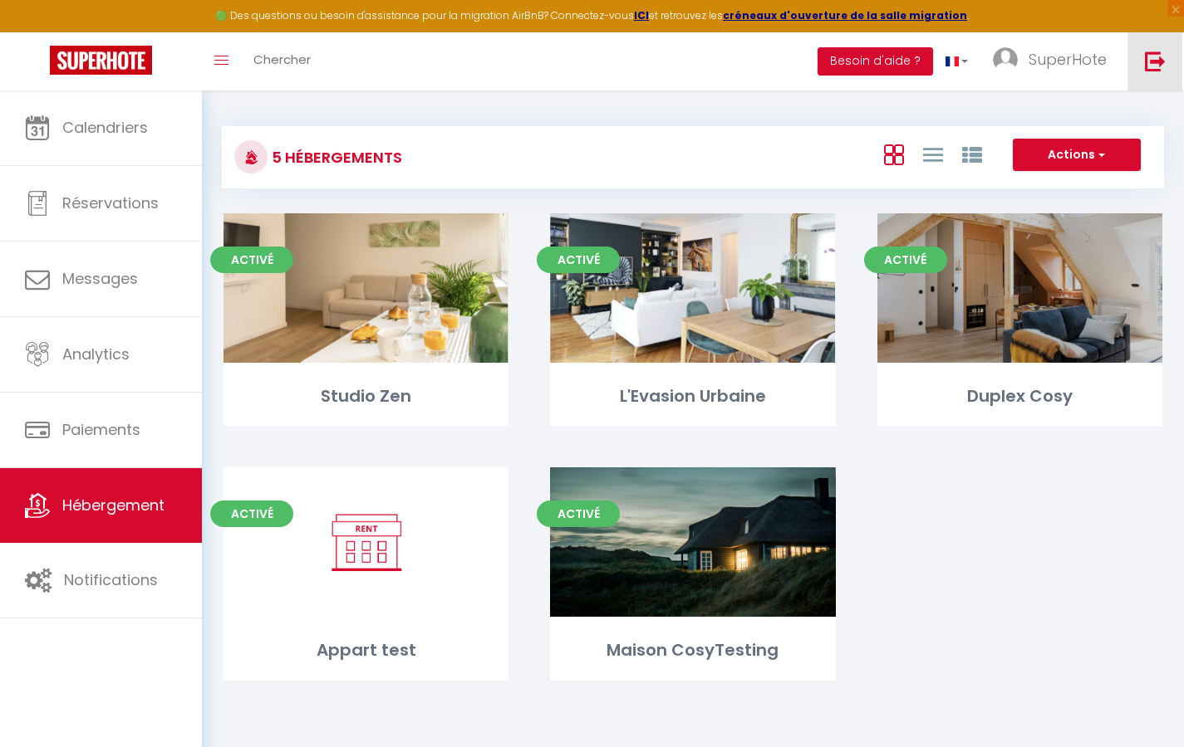
click at [1153, 77] on link at bounding box center [1154, 61] width 55 height 58
